Goal: Task Accomplishment & Management: Manage account settings

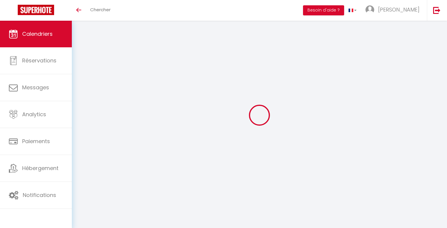
scroll to position [32, 0]
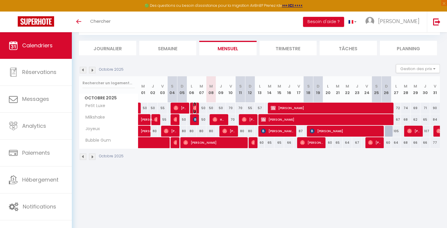
click at [195, 108] on img at bounding box center [195, 107] width 5 height 5
select select "OK"
select select "0"
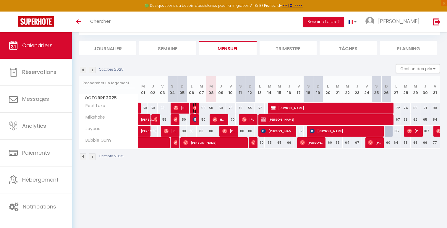
select select "1"
select select
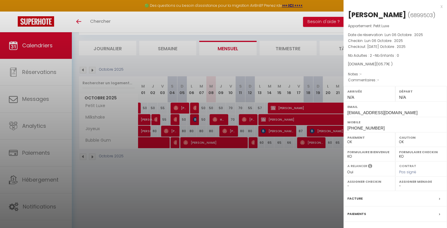
click at [222, 162] on div at bounding box center [223, 114] width 447 height 228
